Goal: Task Accomplishment & Management: Use online tool/utility

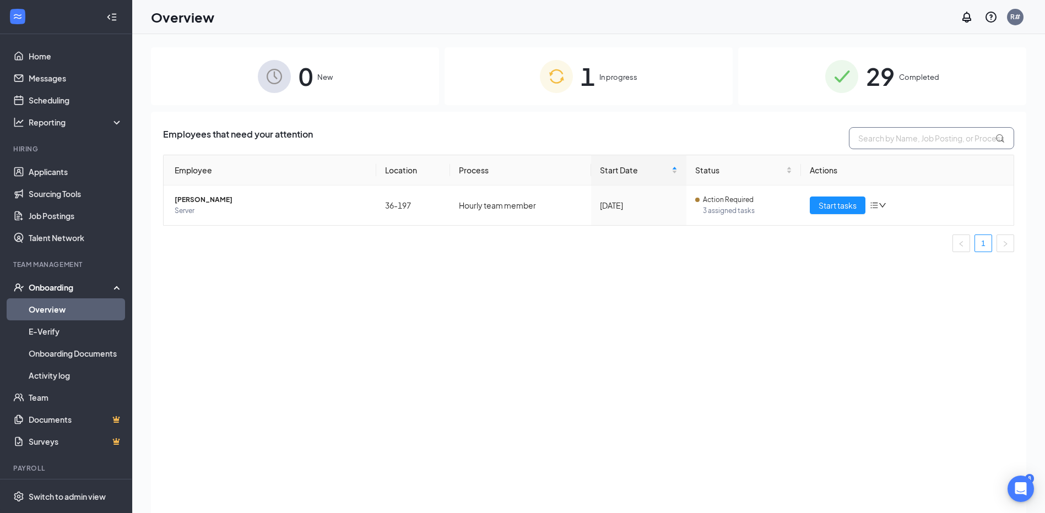
click at [872, 139] on input "text" at bounding box center [931, 138] width 165 height 22
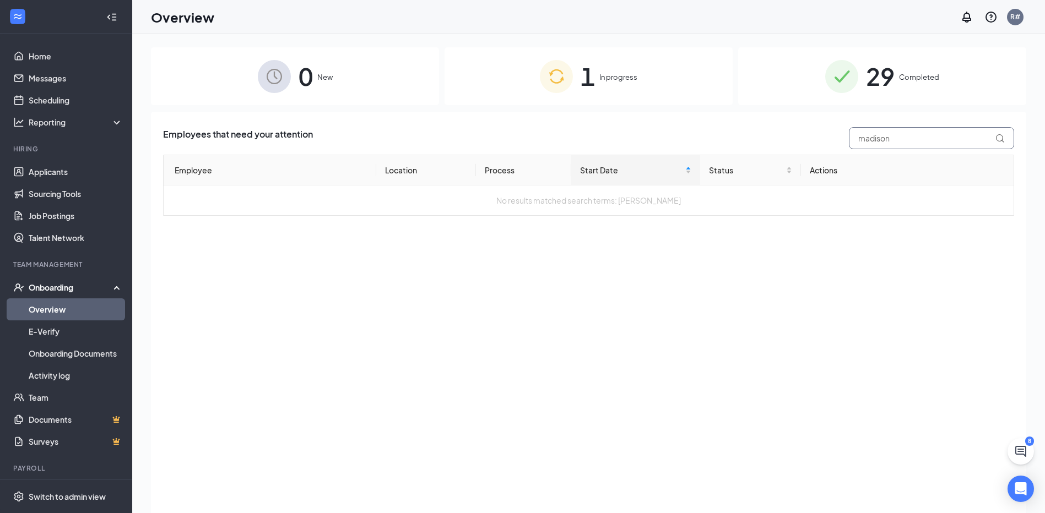
type input "madison"
click at [604, 75] on span "In progress" at bounding box center [618, 77] width 38 height 11
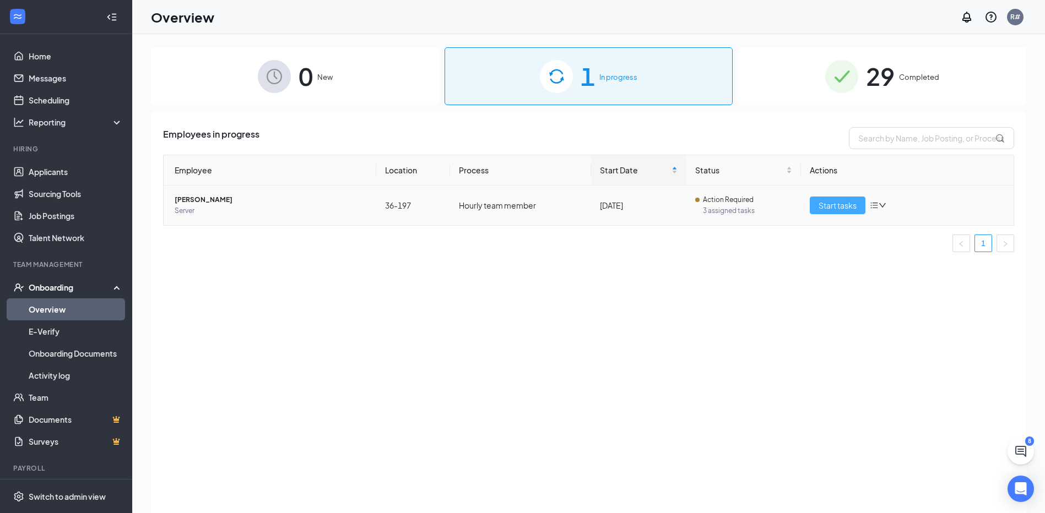
click at [848, 205] on span "Start tasks" at bounding box center [837, 205] width 38 height 12
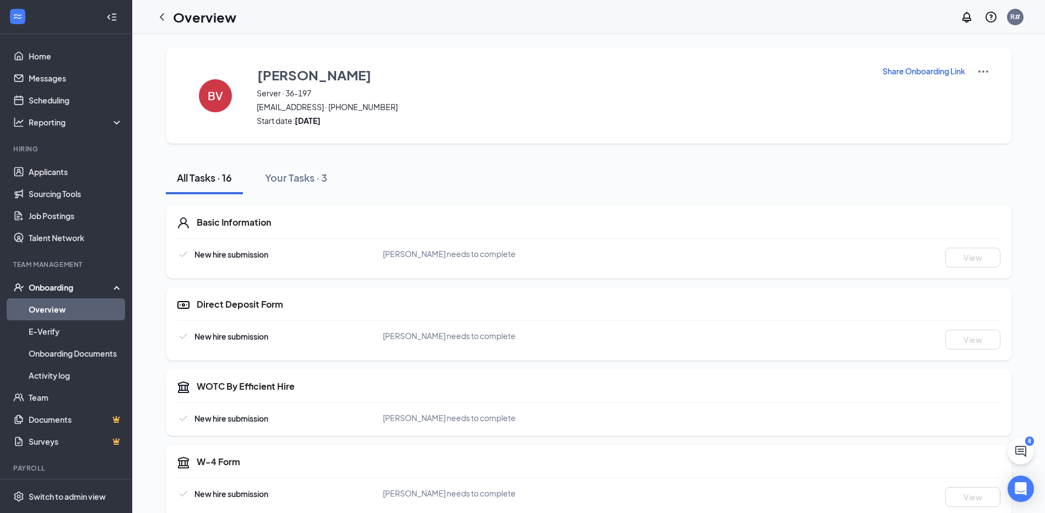
click at [280, 85] on div "[PERSON_NAME] Server · 36-197 [EMAIL_ADDRESS] · [PHONE_NUMBER] Start date: [DAT…" at bounding box center [562, 95] width 611 height 61
click at [226, 177] on div "All Tasks · 16" at bounding box center [204, 178] width 55 height 14
